Goal: Information Seeking & Learning: Learn about a topic

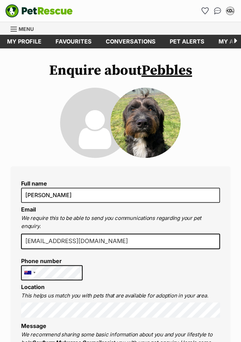
click at [13, 29] on span "Menu" at bounding box center [14, 29] width 6 height 1
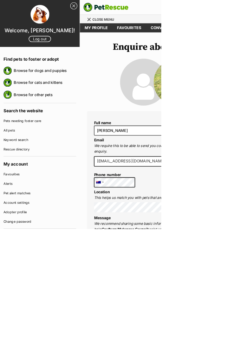
click at [77, 102] on link "Browse for dogs and puppies" at bounding box center [67, 105] width 93 height 15
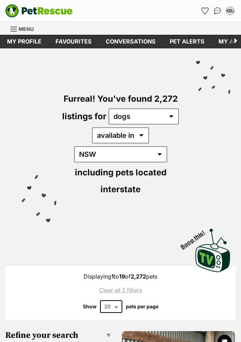
select select "NSW"
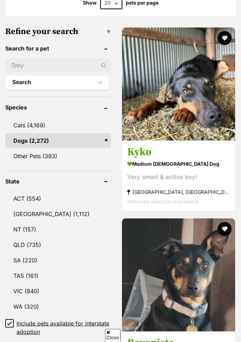
scroll to position [306, 0]
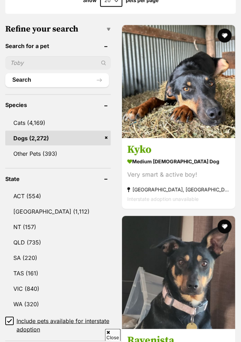
click at [44, 204] on link "NSW (1,112)" at bounding box center [57, 211] width 105 height 15
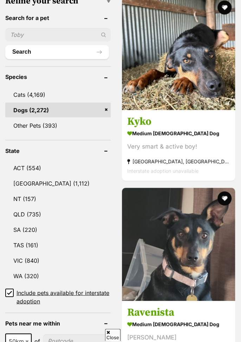
scroll to position [340, 0]
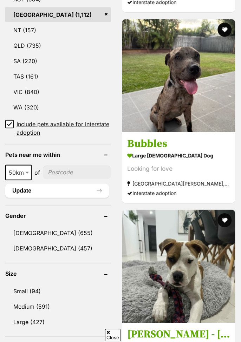
scroll to position [505, 0]
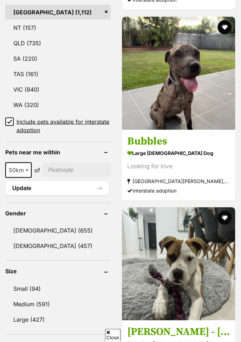
click at [52, 238] on link "[DEMOGRAPHIC_DATA] (457)" at bounding box center [57, 245] width 105 height 15
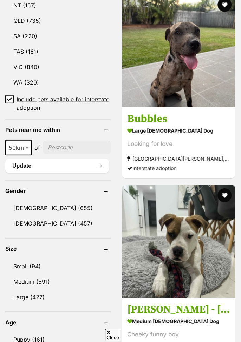
scroll to position [539, 0]
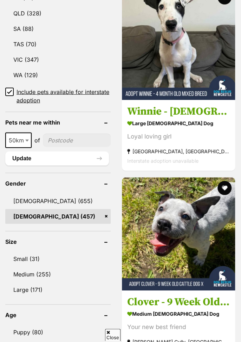
scroll to position [612, 0]
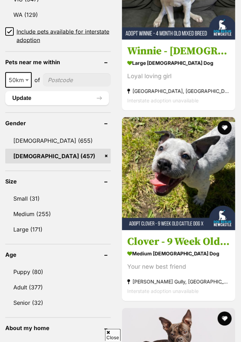
click at [34, 191] on link "Small (31)" at bounding box center [57, 198] width 105 height 15
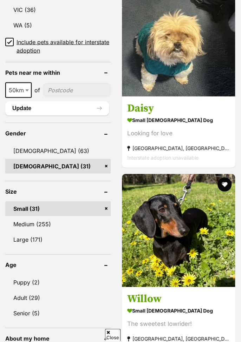
scroll to position [557, 0]
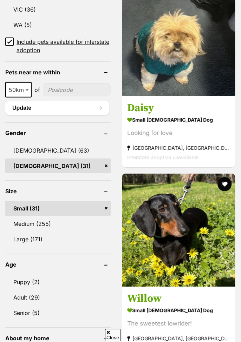
click at [60, 216] on link "Medium (255)" at bounding box center [57, 223] width 105 height 15
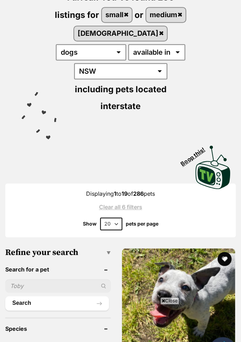
scroll to position [286, 0]
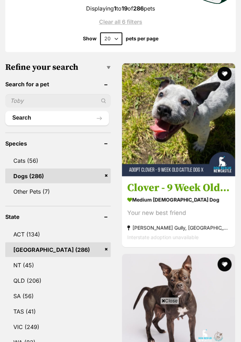
click at [42, 227] on link "ACT (134)" at bounding box center [57, 234] width 105 height 15
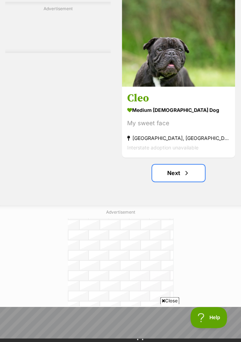
click at [187, 176] on span "Next page" at bounding box center [186, 173] width 7 height 8
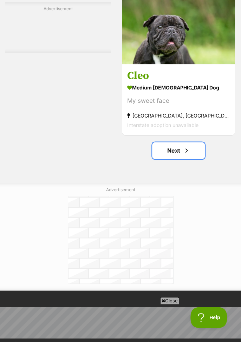
scroll to position [4440, 0]
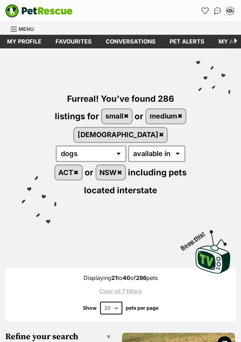
click at [214, 205] on div "Furreal! You've found 286 listings for small or medium [DEMOGRAPHIC_DATA] any t…" at bounding box center [121, 135] width 220 height 175
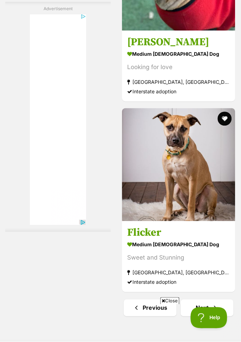
scroll to position [4249, 0]
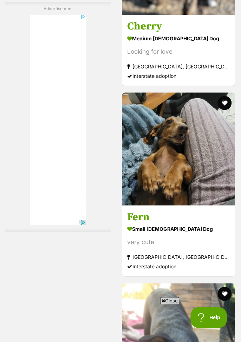
click at [227, 222] on h3 "Fern" at bounding box center [178, 216] width 102 height 13
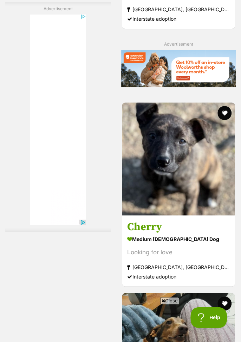
scroll to position [2683, 0]
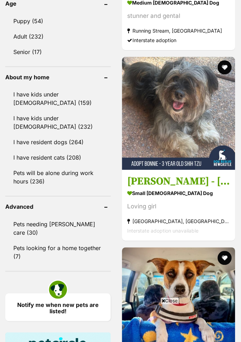
scroll to position [846, 0]
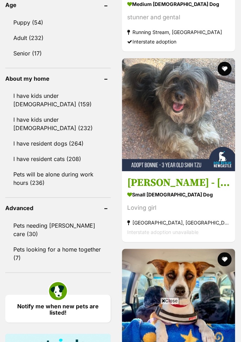
click at [190, 134] on img at bounding box center [178, 114] width 113 height 113
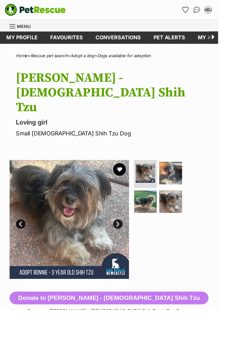
click at [191, 179] on img at bounding box center [188, 191] width 25 height 25
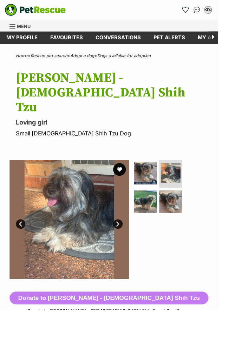
click at [162, 210] on img at bounding box center [160, 222] width 25 height 25
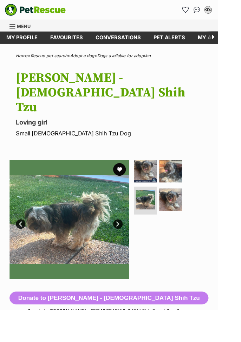
click at [131, 242] on link "Next" at bounding box center [130, 247] width 11 height 11
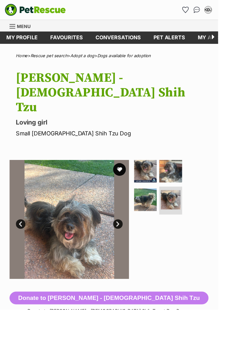
click at [160, 177] on img at bounding box center [160, 189] width 25 height 25
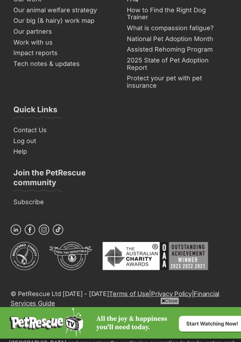
scroll to position [4665, 0]
